Goal: Transaction & Acquisition: Book appointment/travel/reservation

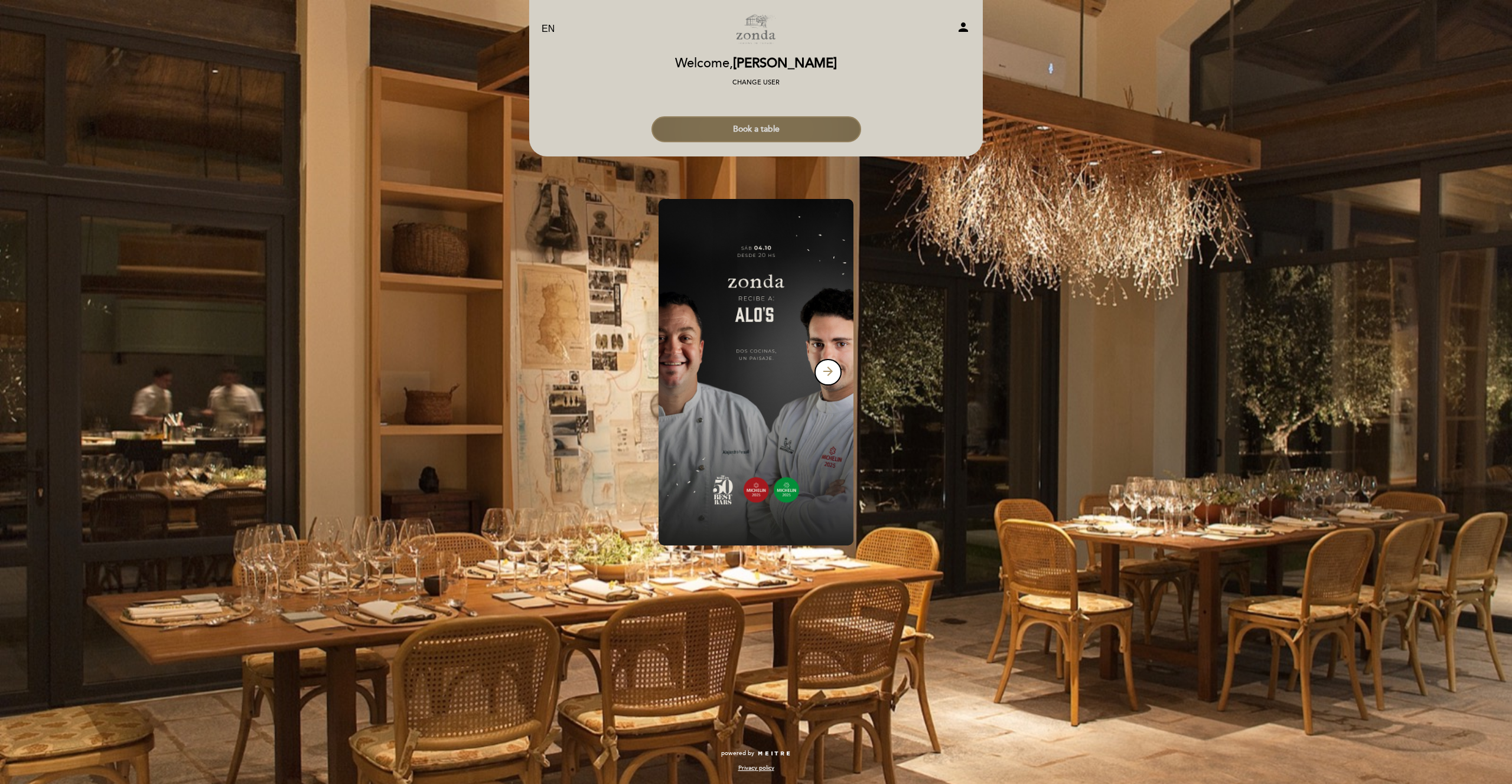
click at [777, 129] on button "Book a table" at bounding box center [756, 129] width 210 height 26
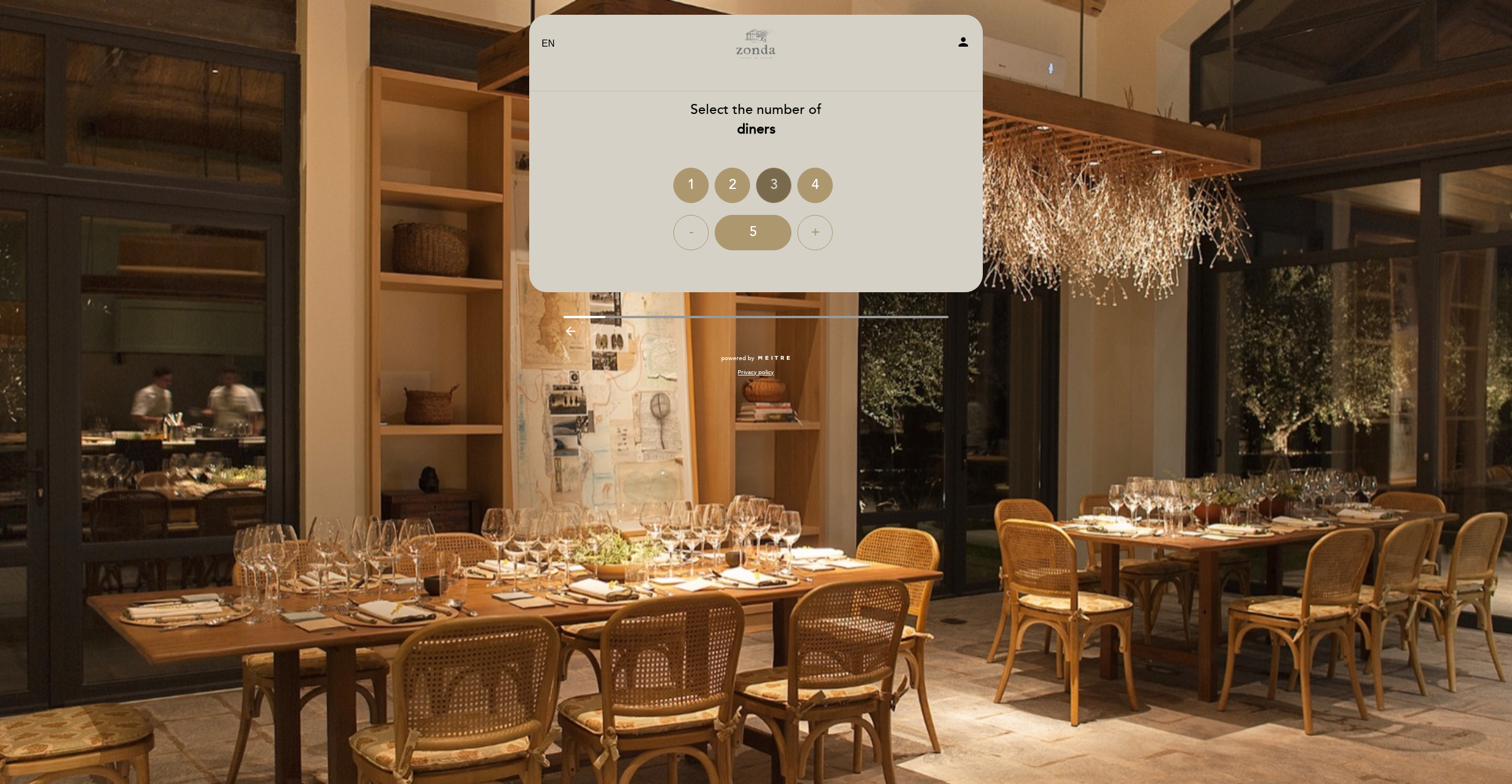
click at [774, 181] on div "3" at bounding box center [774, 185] width 35 height 35
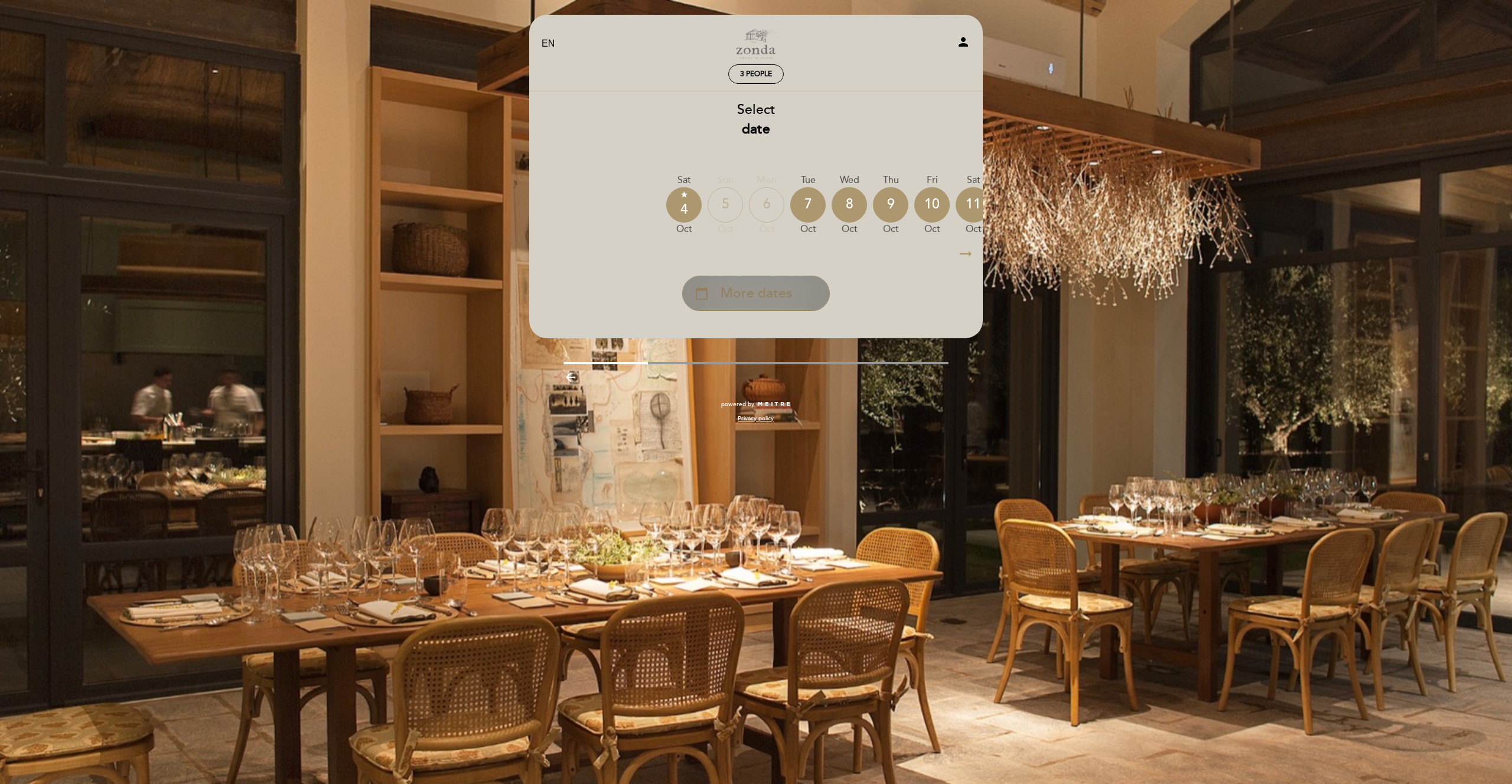
click at [789, 295] on span "More dates" at bounding box center [756, 294] width 72 height 19
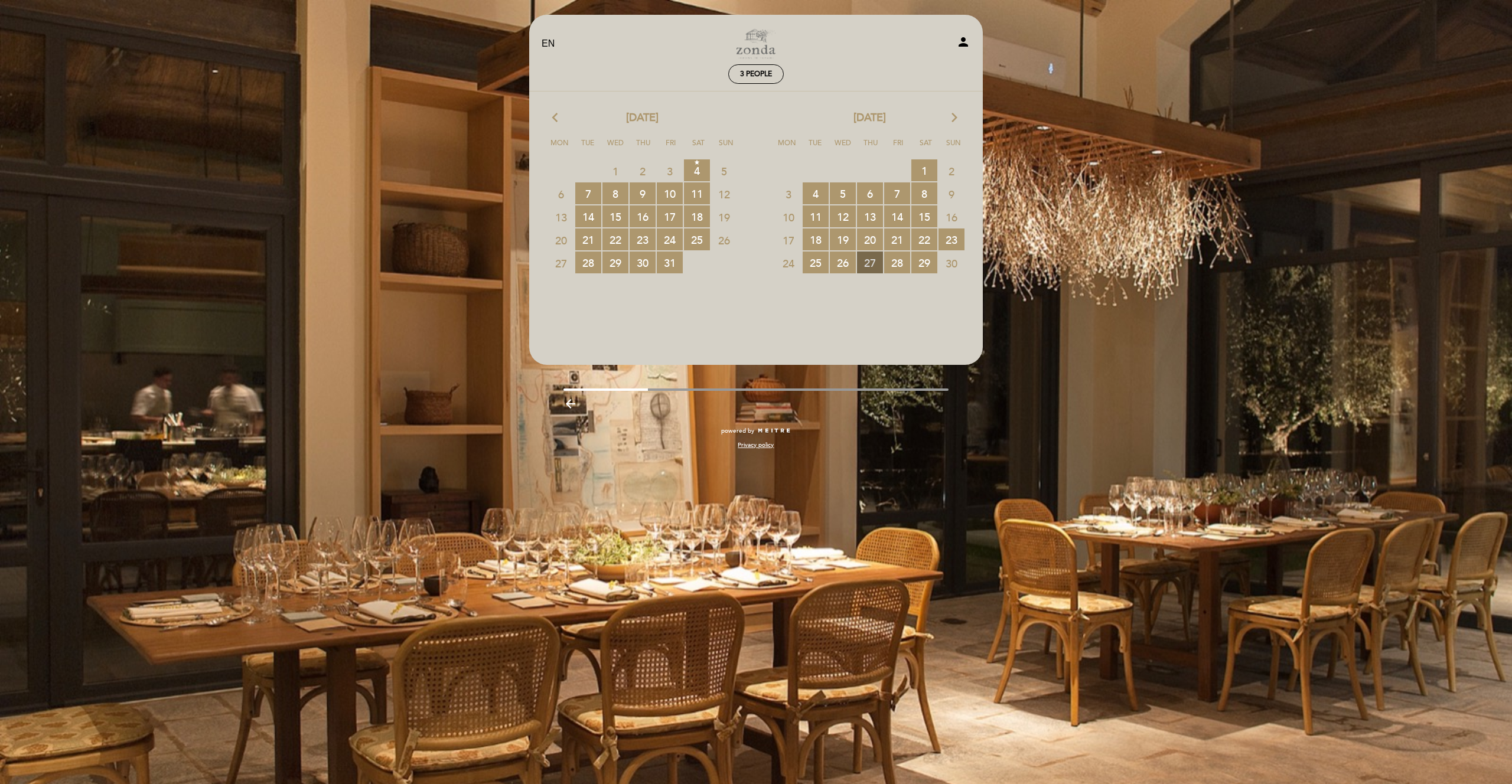
click at [870, 265] on span "27 RESERVATIONS AVAILABLE" at bounding box center [870, 262] width 26 height 22
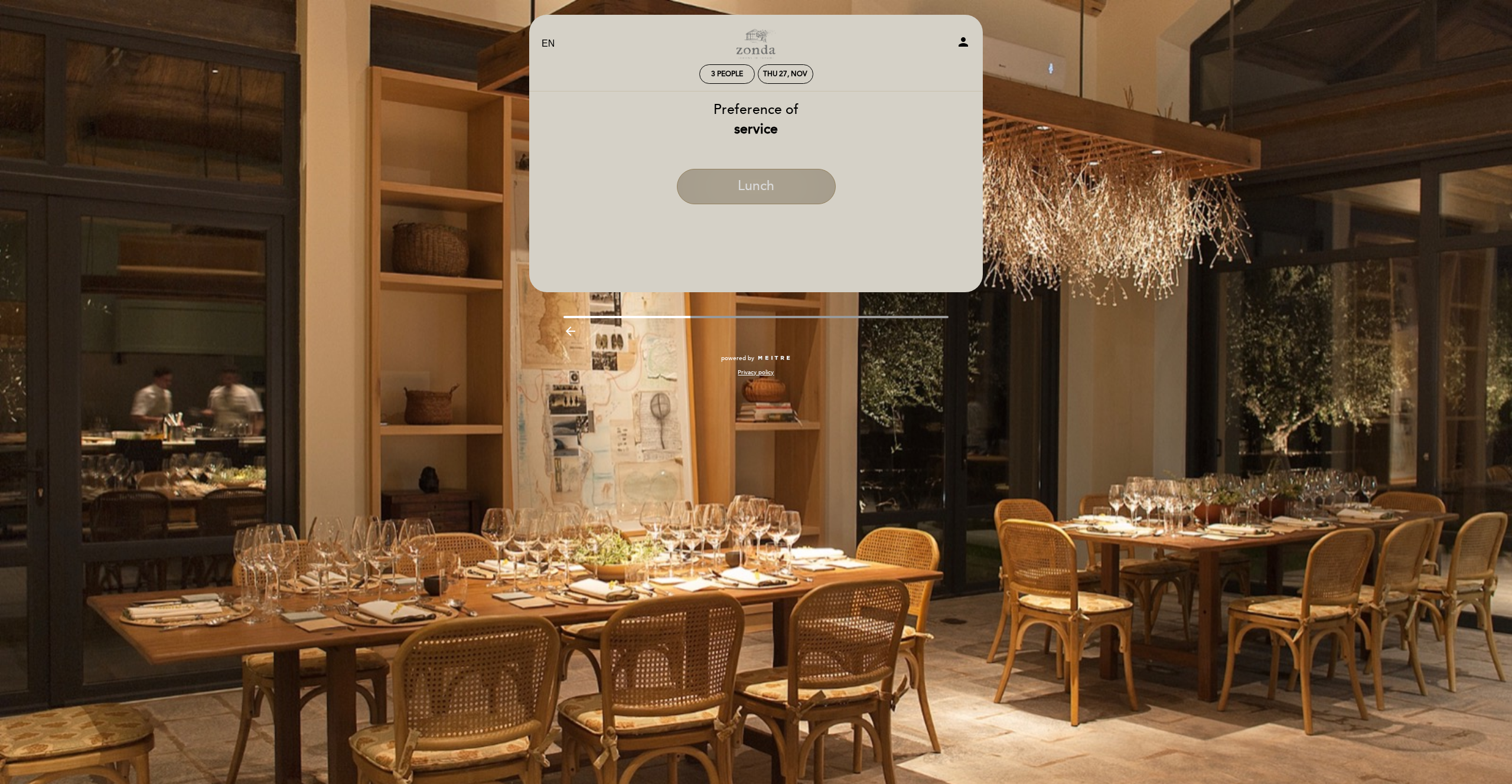
click at [757, 179] on button "Lunch" at bounding box center [756, 186] width 159 height 35
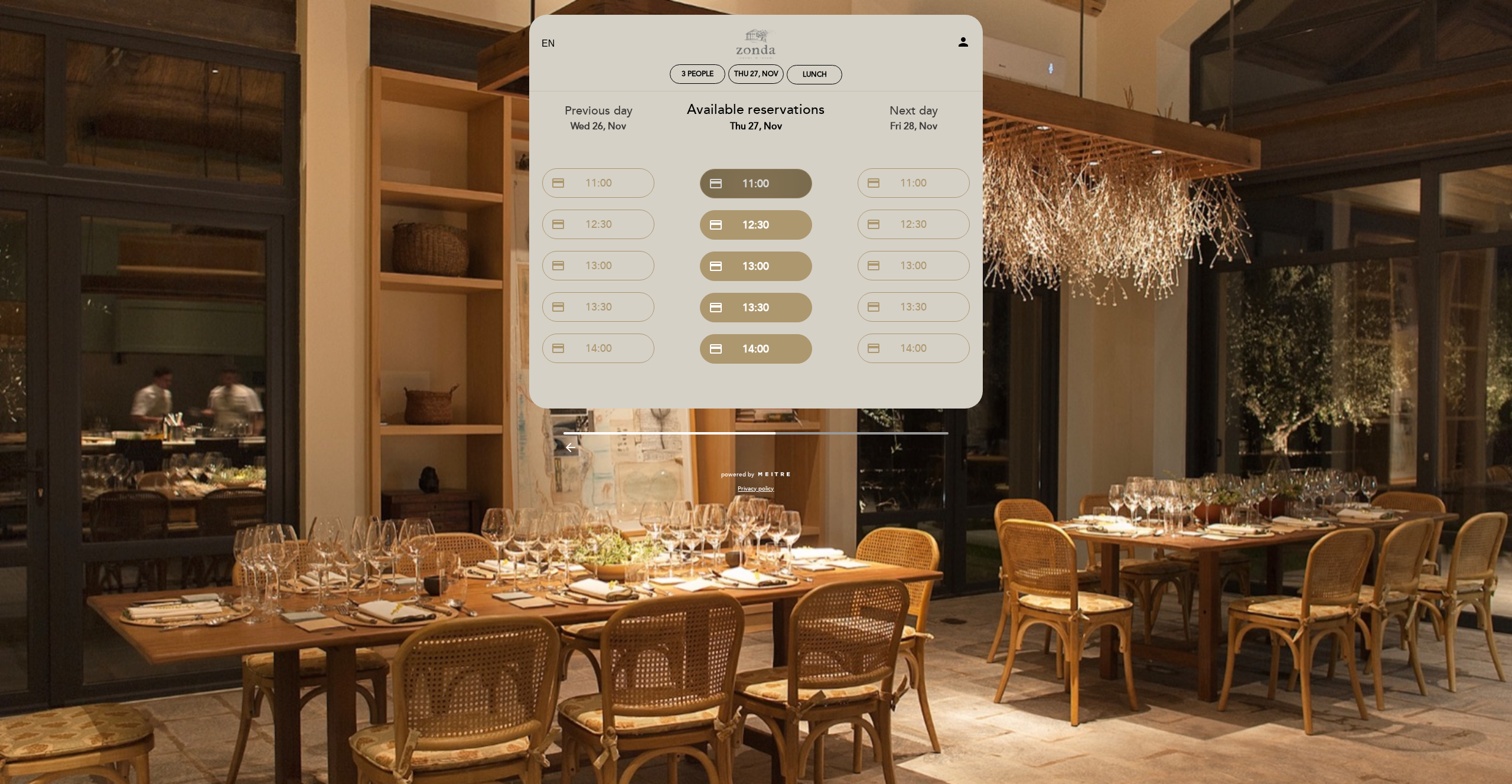
click at [767, 175] on button "credit_card 11:00" at bounding box center [755, 183] width 112 height 29
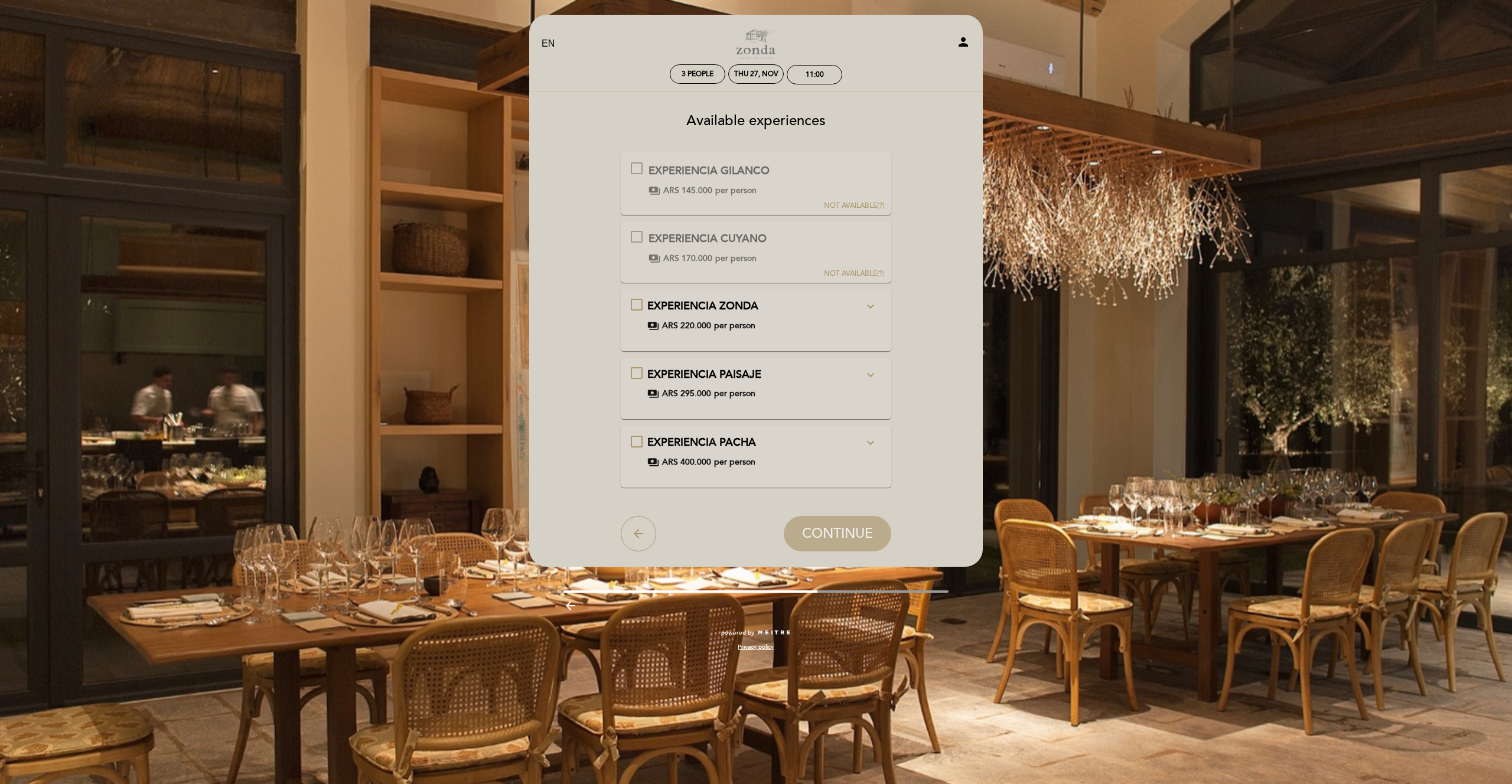
click at [871, 303] on icon "expand_more" at bounding box center [870, 306] width 14 height 14
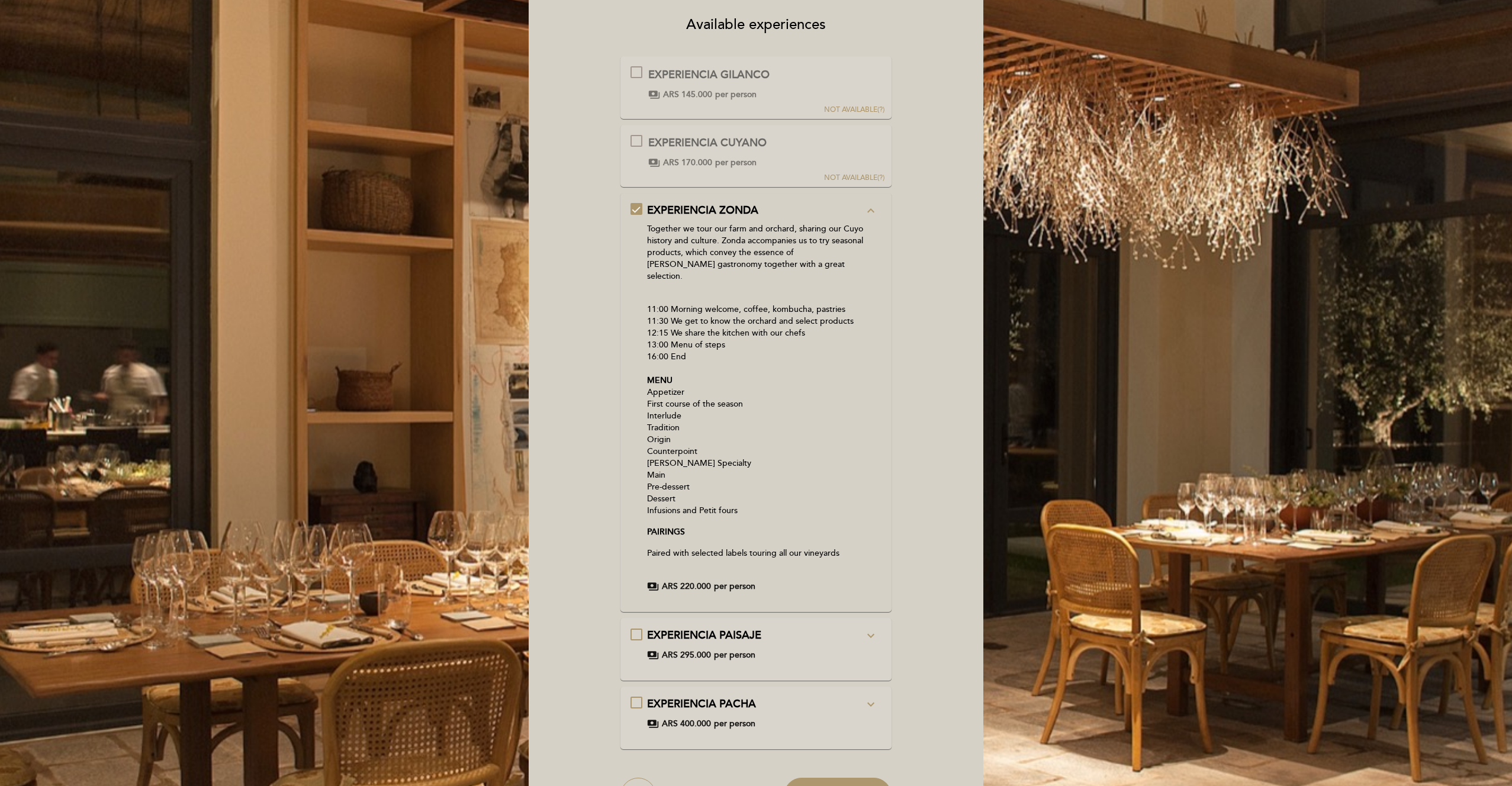
scroll to position [97, 0]
click at [872, 628] on icon "expand_more" at bounding box center [870, 634] width 14 height 14
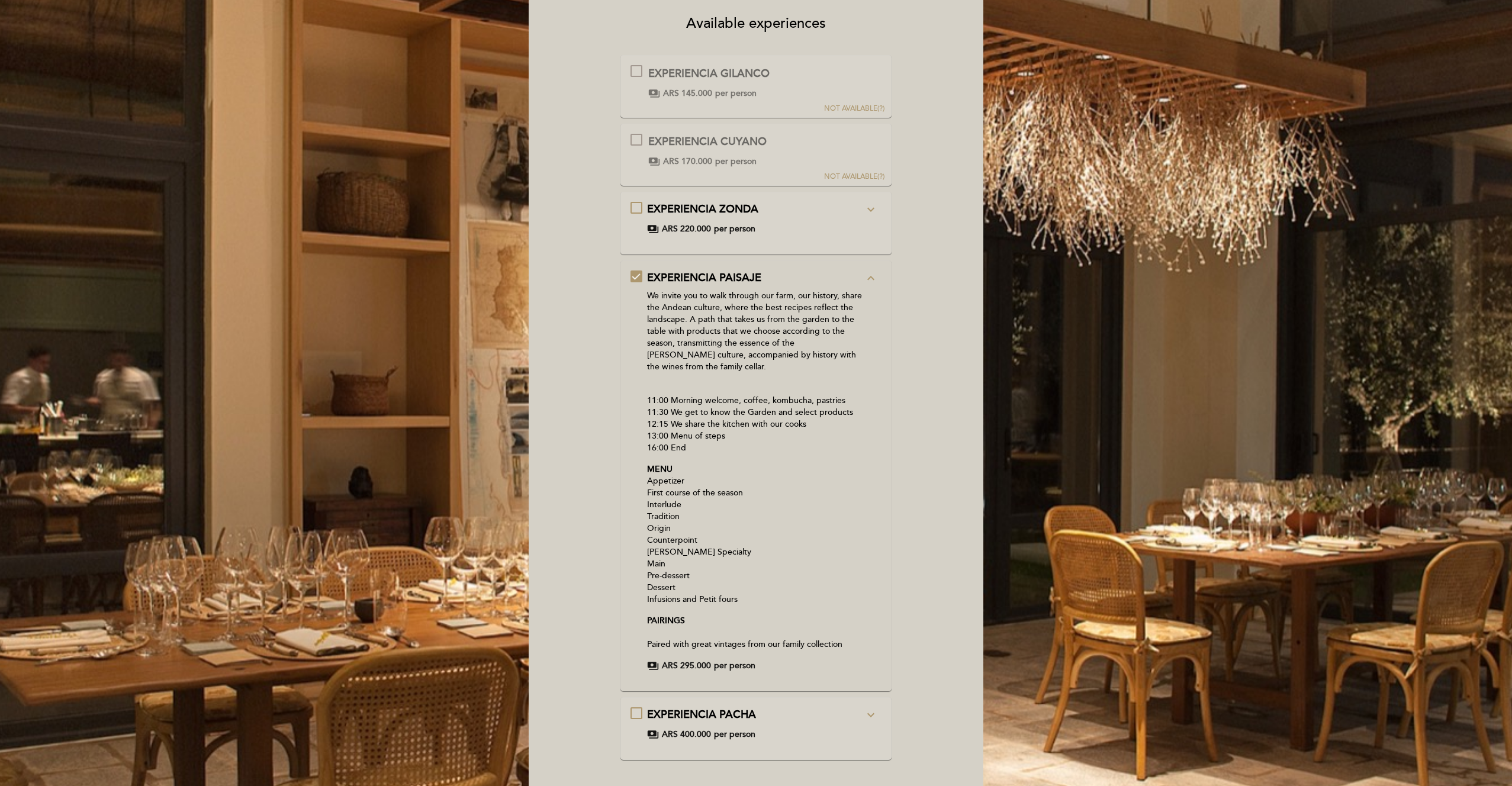
click at [869, 206] on icon "expand_more" at bounding box center [870, 209] width 14 height 14
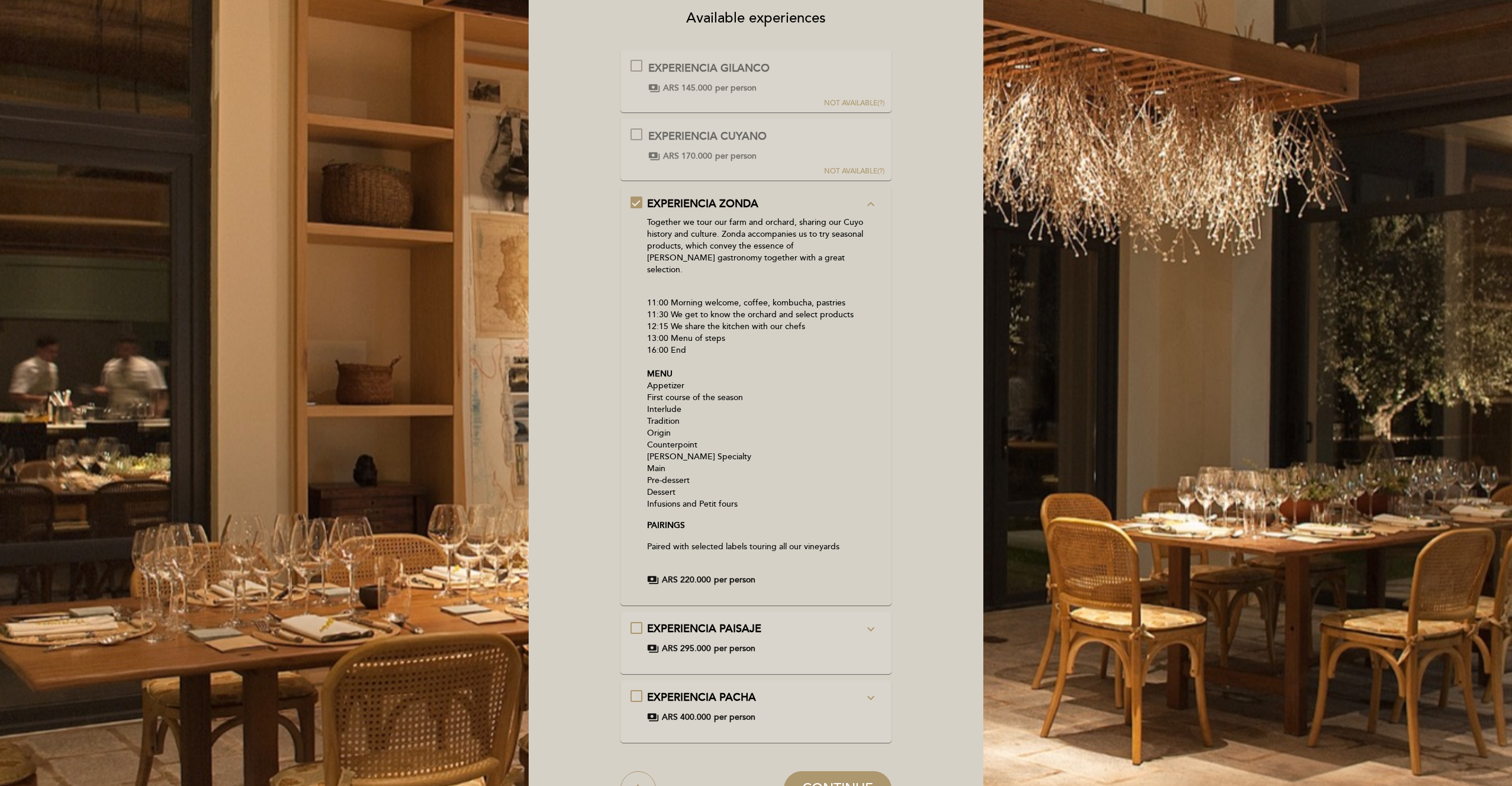
scroll to position [91, 0]
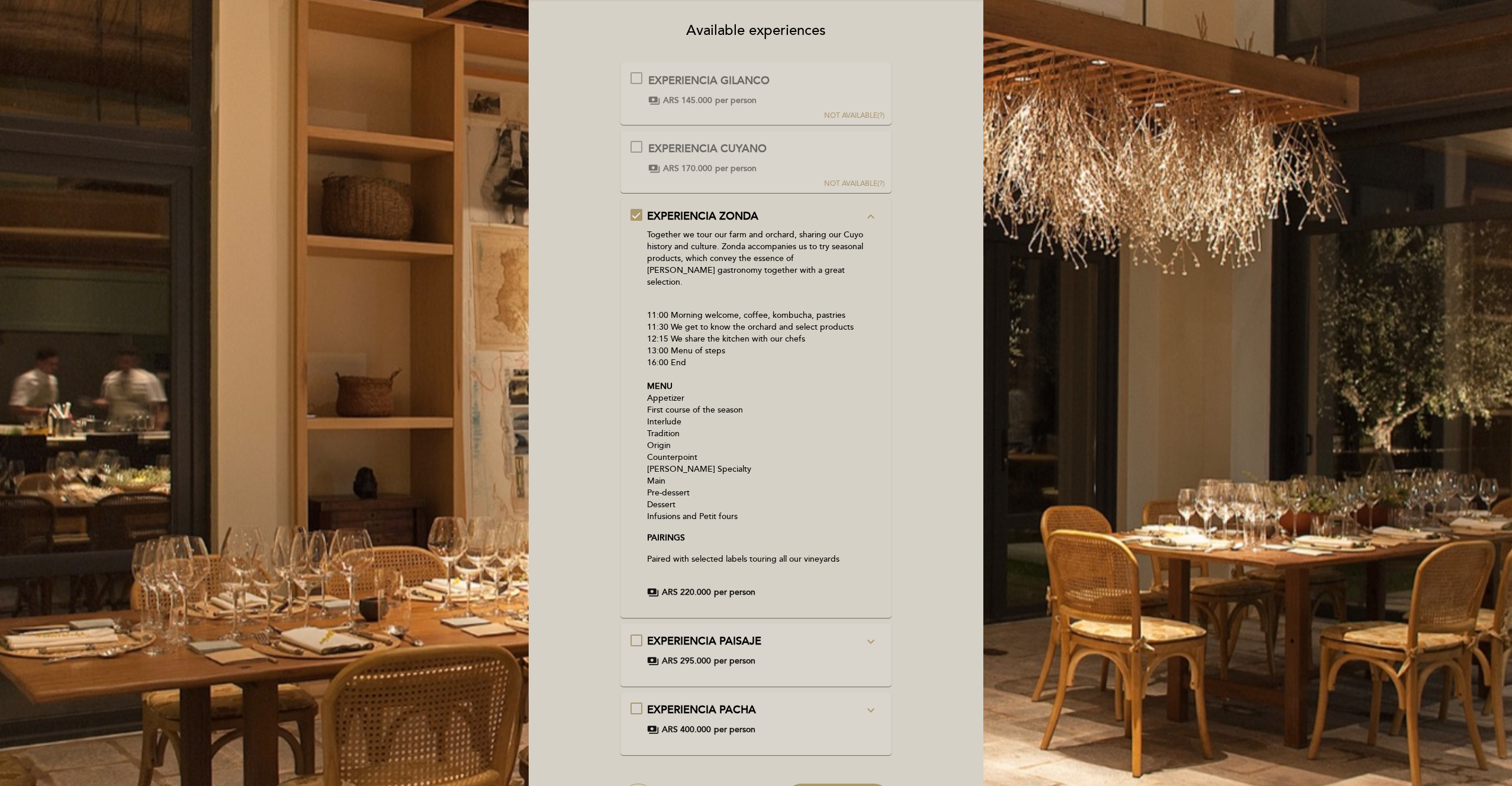
click at [864, 183] on span "NOT AVAILABLE" at bounding box center [850, 184] width 53 height 9
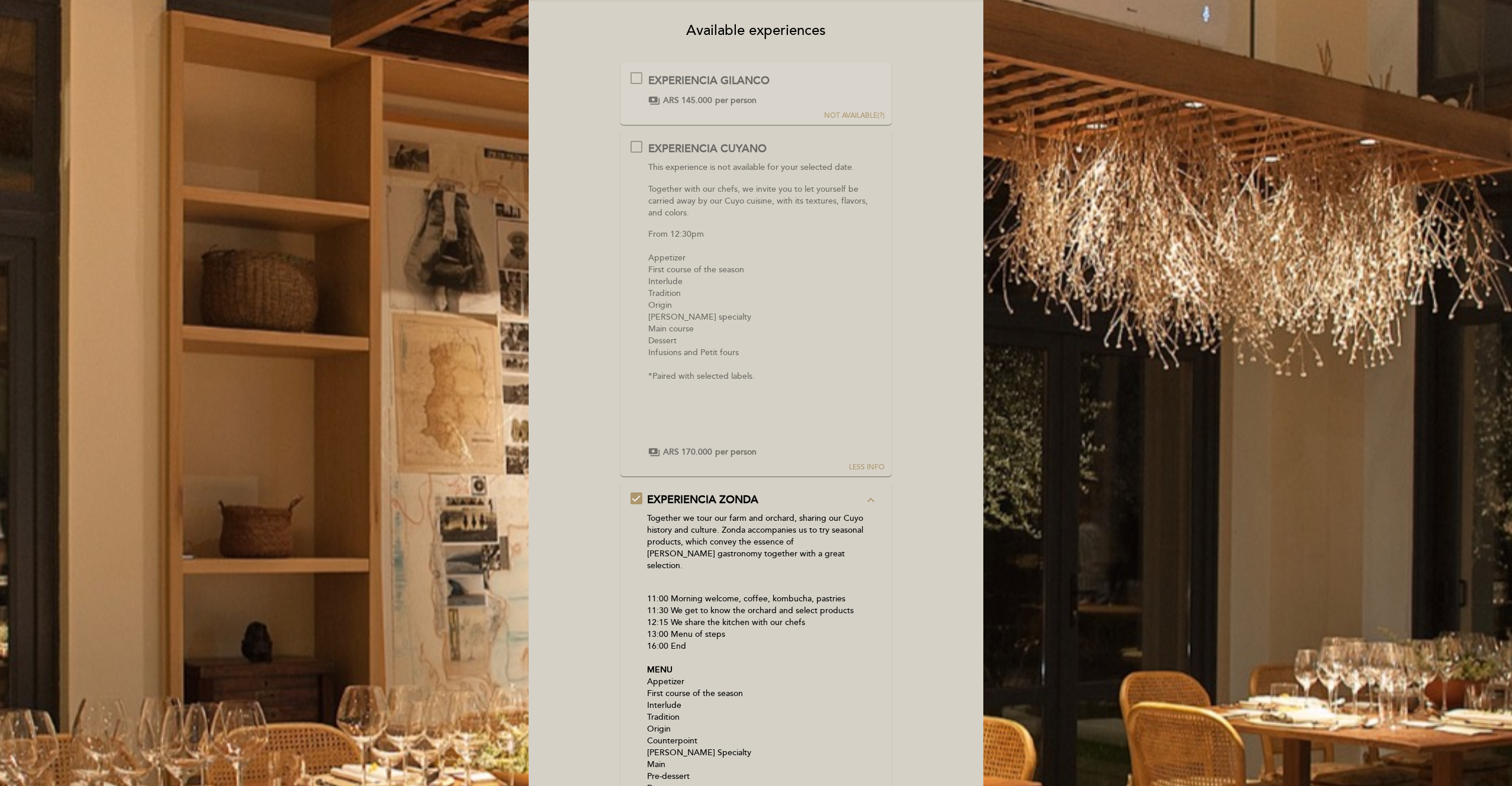
click at [855, 149] on button "LESS INFO" at bounding box center [867, 302] width 43 height 341
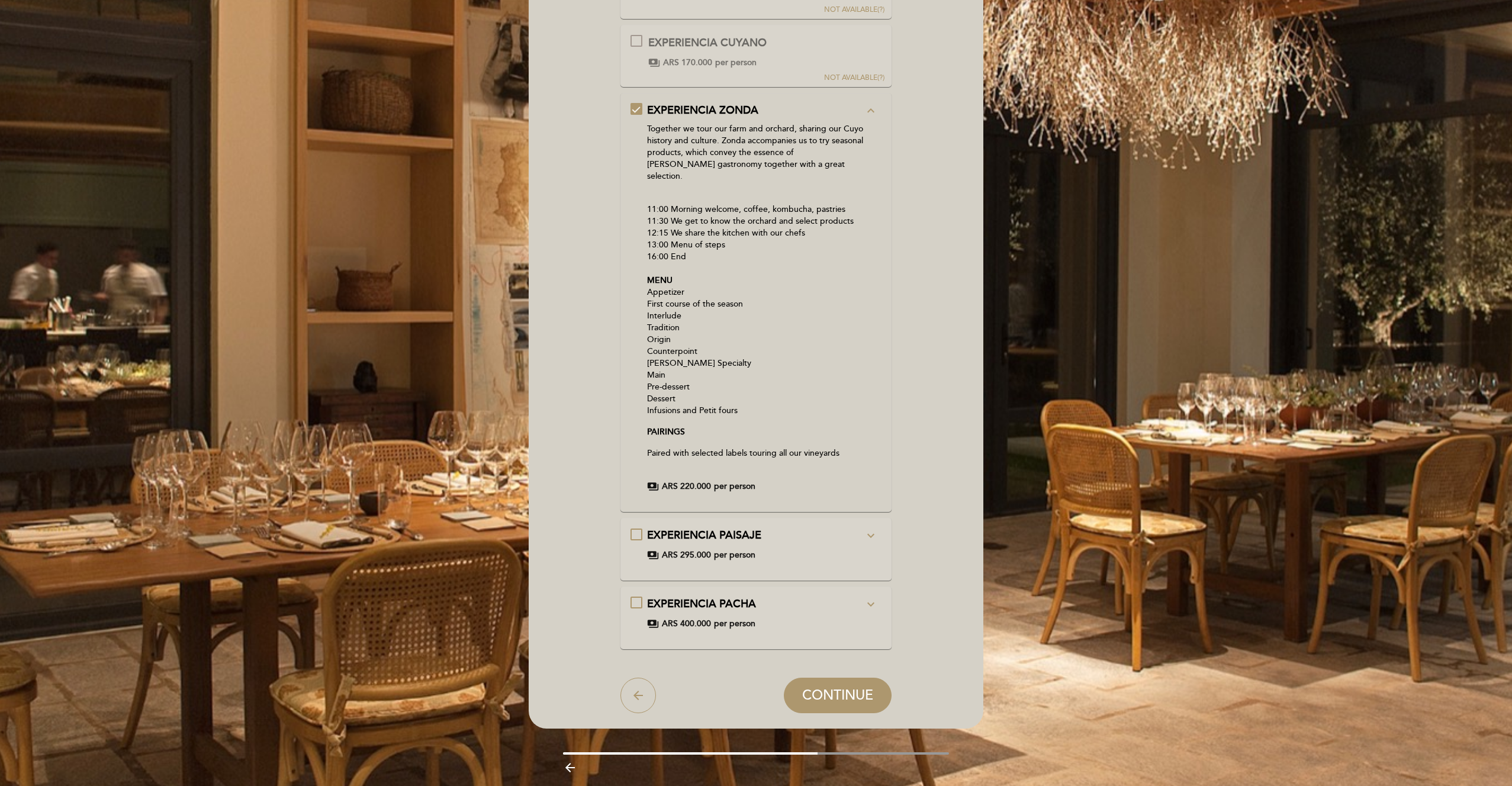
scroll to position [197, 0]
